Goal: Check status

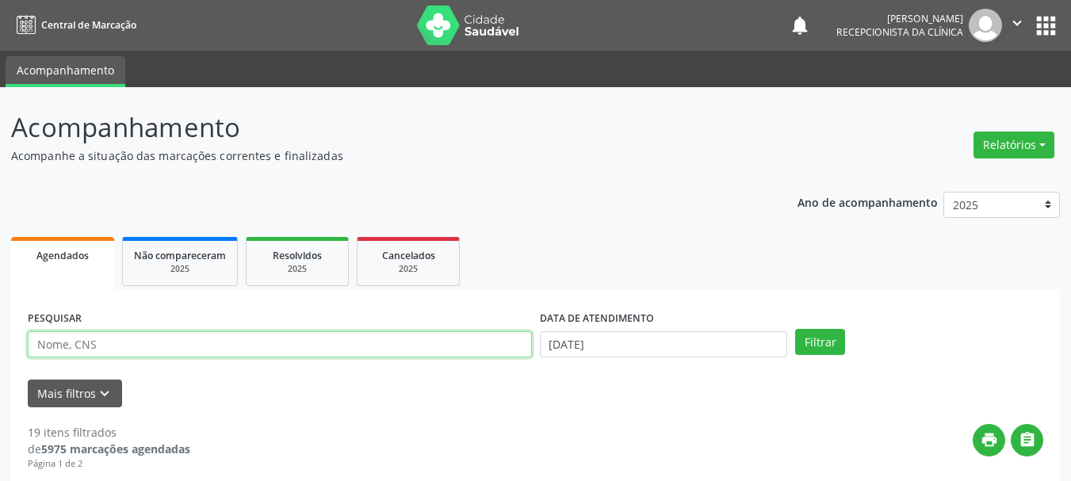
click at [172, 344] on input "text" at bounding box center [280, 344] width 504 height 27
click at [166, 347] on input "text" at bounding box center [280, 344] width 504 height 27
type input "700703433595680"
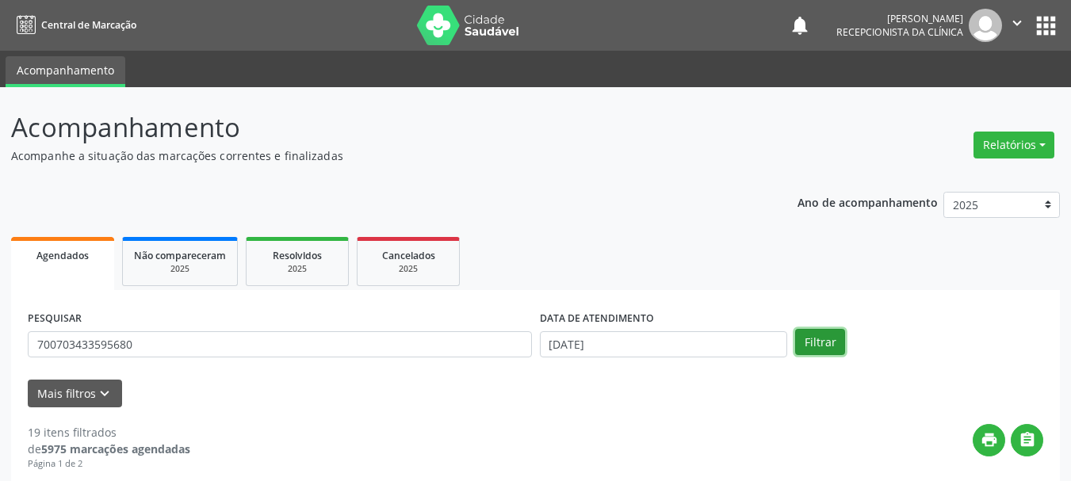
click at [820, 348] on button "Filtrar" at bounding box center [820, 342] width 50 height 27
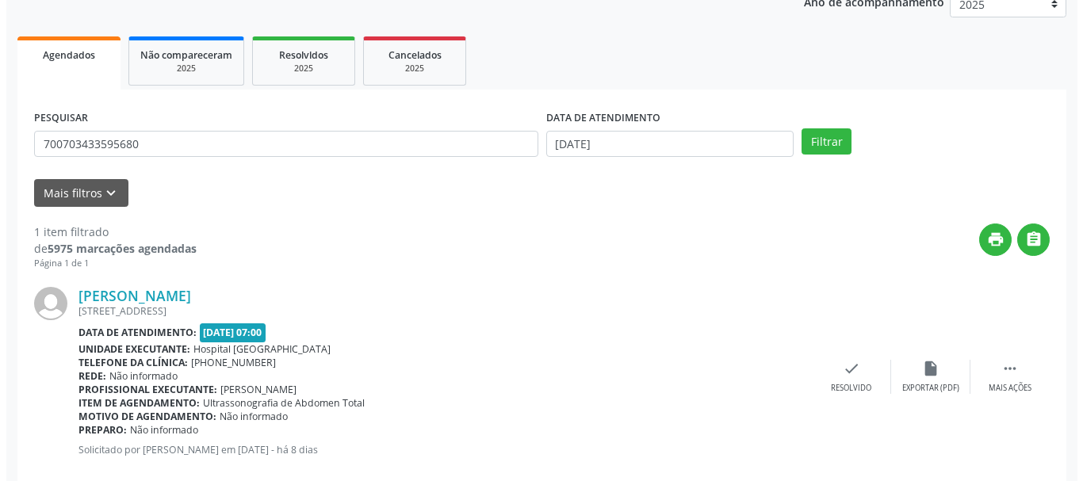
scroll to position [232, 0]
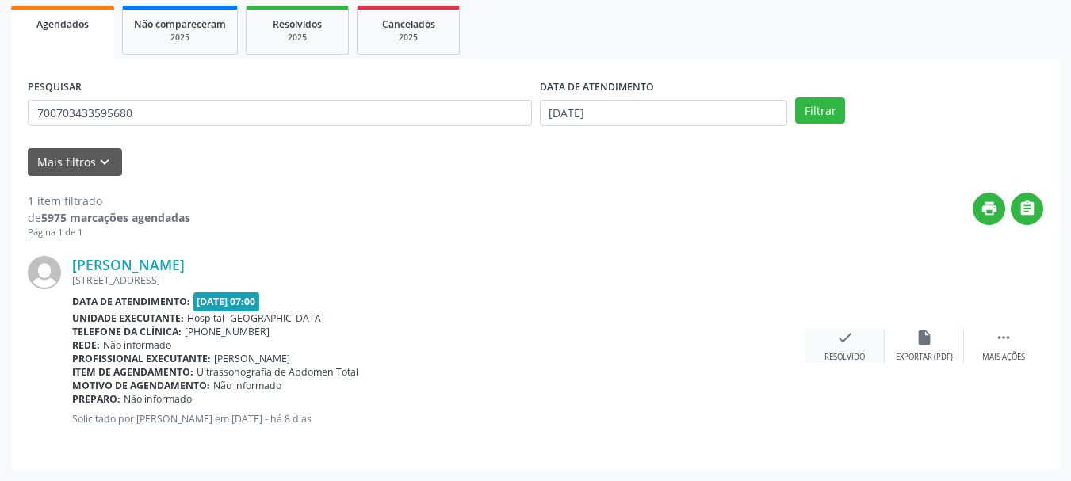
click at [840, 340] on icon "check" at bounding box center [844, 337] width 17 height 17
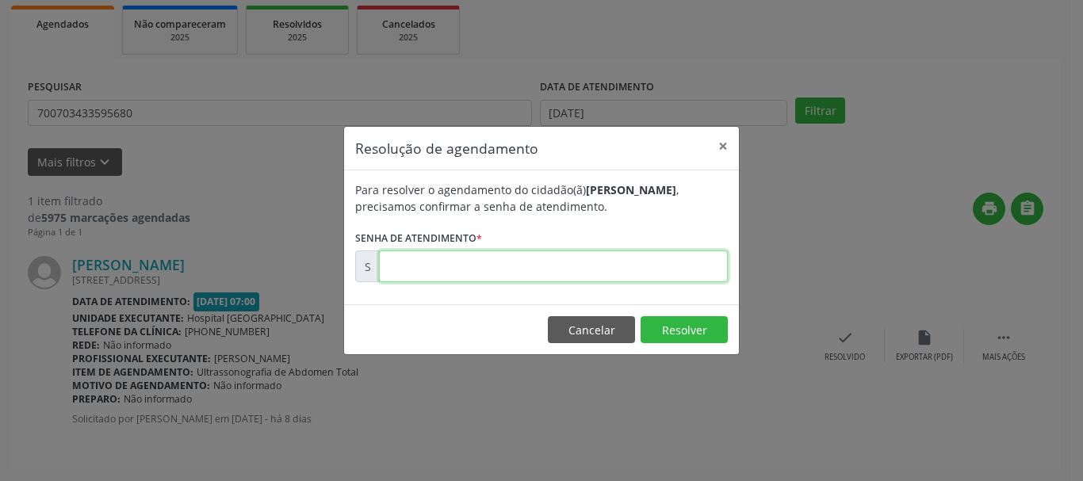
click at [615, 281] on input "text" at bounding box center [553, 267] width 349 height 32
type input "00177263"
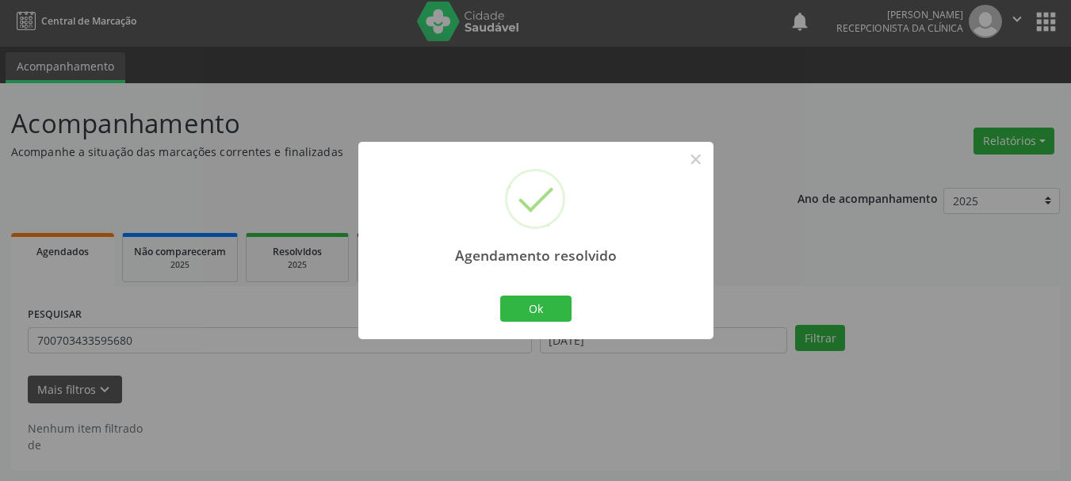
scroll to position [4, 0]
click at [570, 308] on button "Ok" at bounding box center [535, 309] width 71 height 27
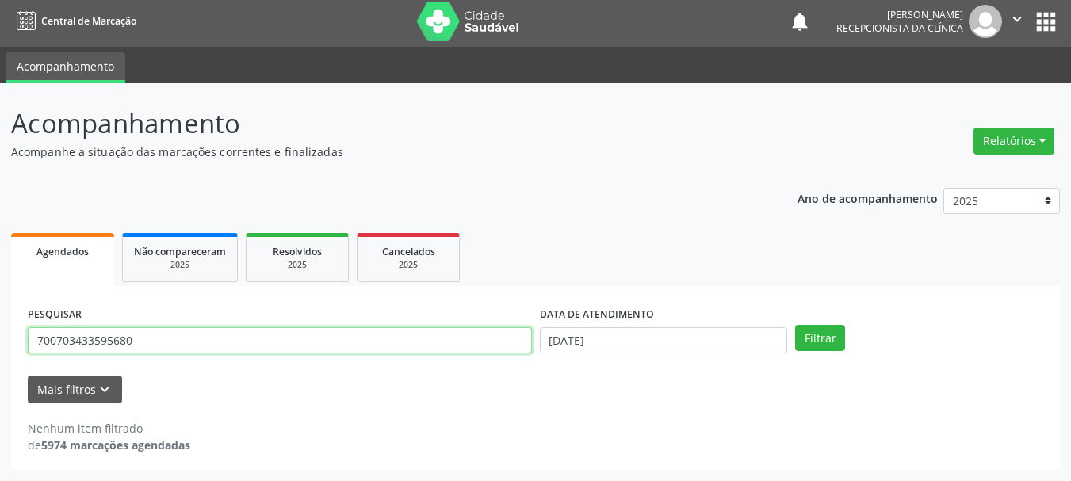
drag, startPoint x: 168, startPoint y: 342, endPoint x: 0, endPoint y: 421, distance: 185.8
click at [0, 421] on div "Acompanhamento Acompanhe a situação das marcações correntes e finalizadas Relat…" at bounding box center [535, 282] width 1071 height 398
click at [193, 335] on input "text" at bounding box center [280, 340] width 504 height 27
type input "709604698474674"
click at [795, 325] on button "Filtrar" at bounding box center [820, 338] width 50 height 27
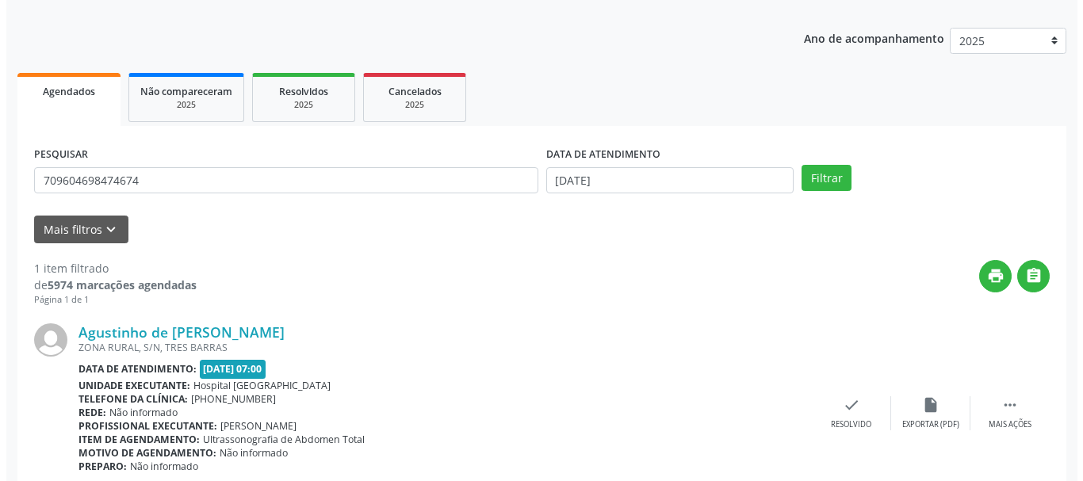
scroll to position [232, 0]
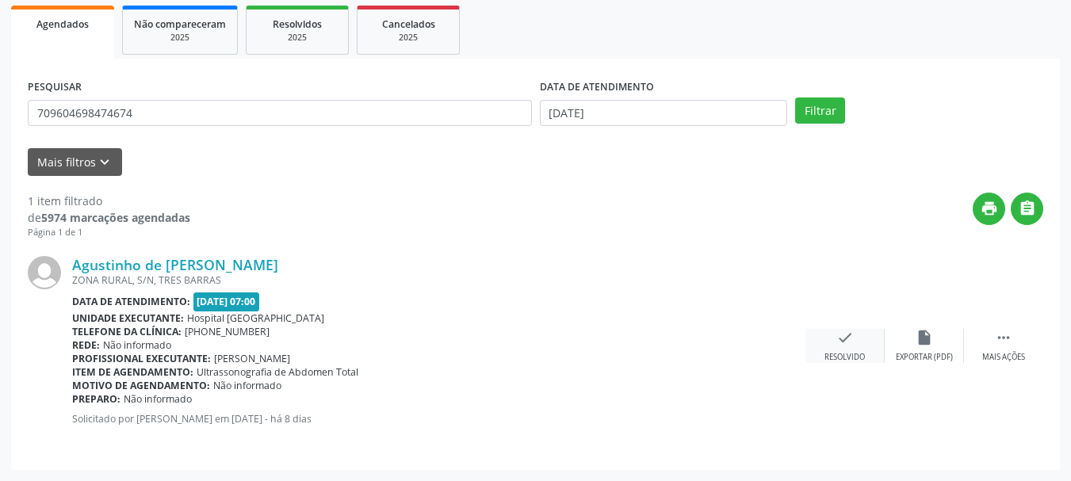
click at [826, 349] on div "check Resolvido" at bounding box center [845, 346] width 79 height 34
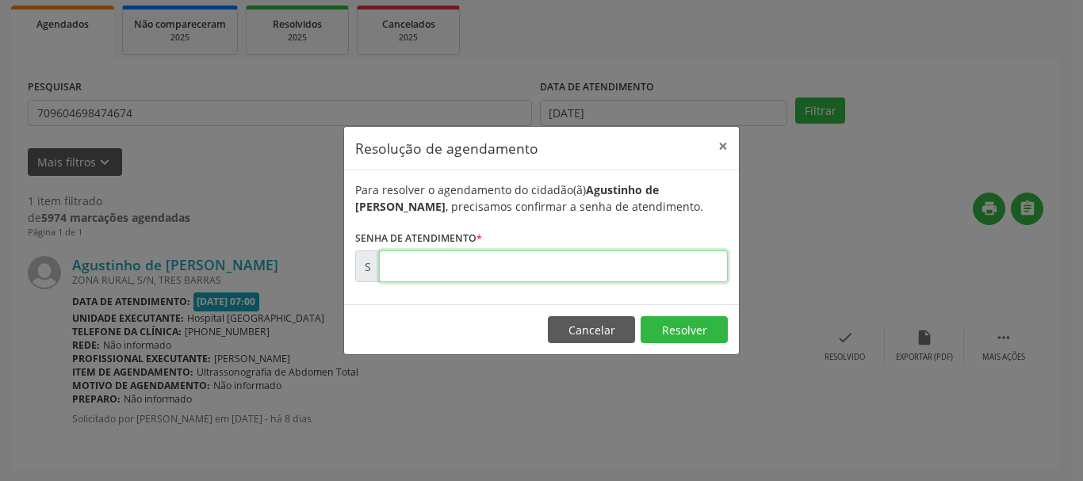
click at [409, 279] on input "text" at bounding box center [553, 267] width 349 height 32
type input "00177175"
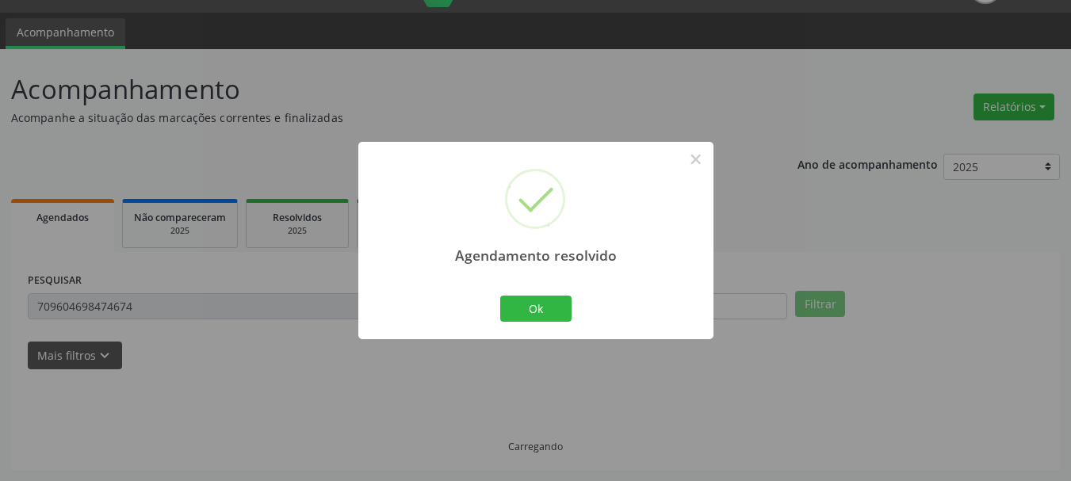
scroll to position [4, 0]
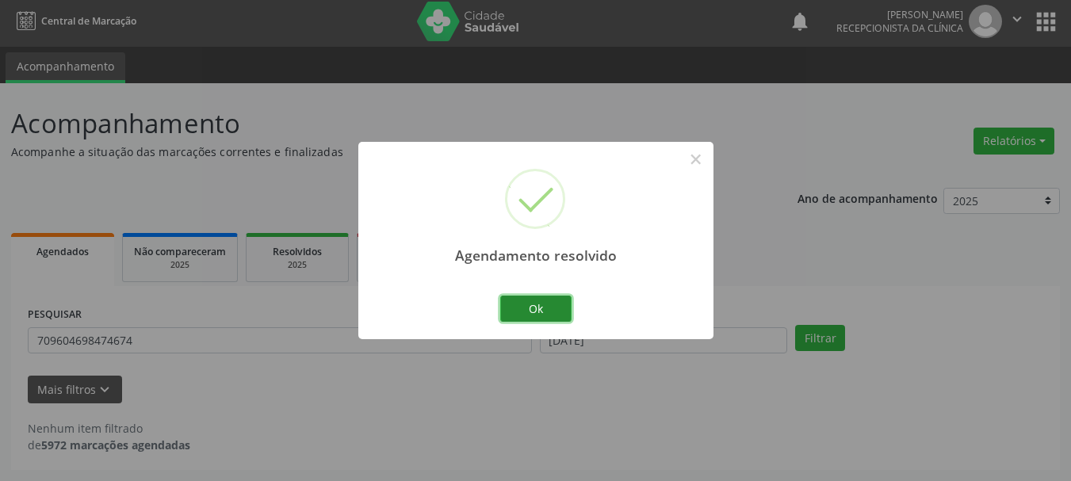
click at [545, 311] on button "Ok" at bounding box center [535, 309] width 71 height 27
